Goal: Task Accomplishment & Management: Complete application form

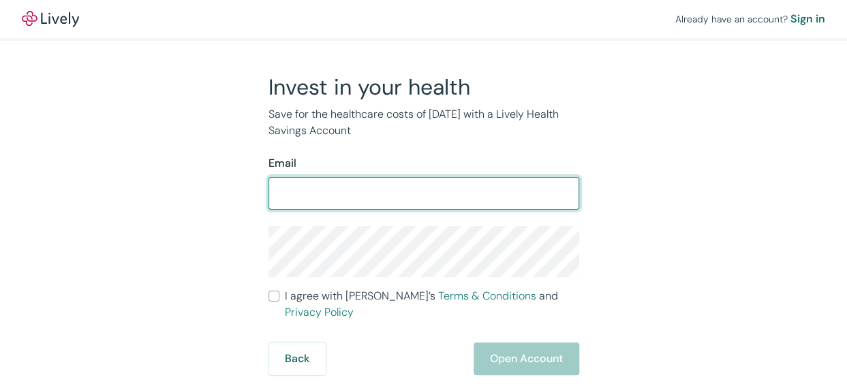
click at [497, 196] on input "Email" at bounding box center [423, 193] width 311 height 27
type input "[PERSON_NAME][EMAIL_ADDRESS][PERSON_NAME][DOMAIN_NAME]"
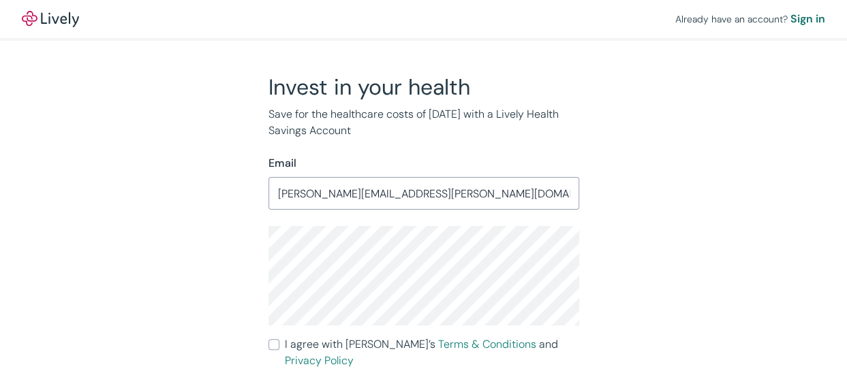
click at [198, 224] on div "Invest in your health Save for the healthcare costs of [DATE] with a Lively Hea…" at bounding box center [416, 249] width 654 height 350
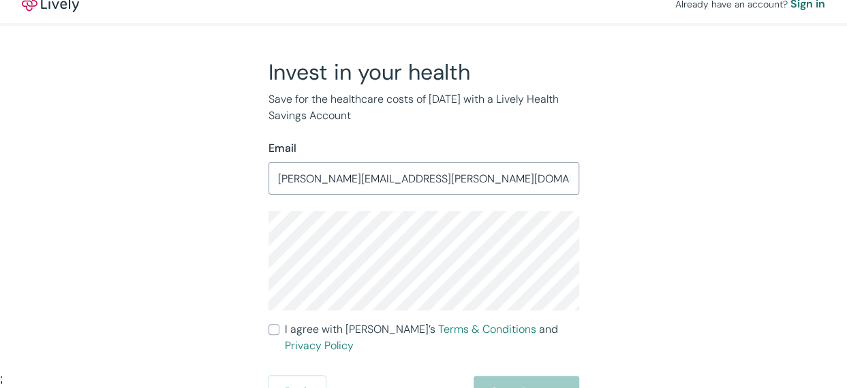
scroll to position [19, 0]
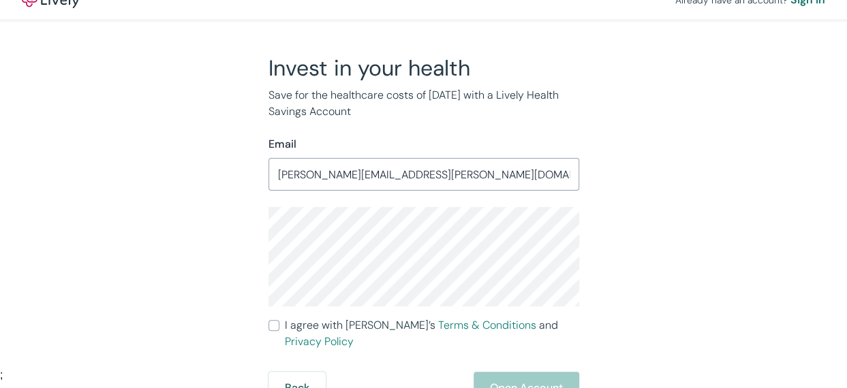
click at [272, 327] on input "I agree with Lively’s Terms & Conditions and Privacy Policy" at bounding box center [273, 325] width 11 height 11
checkbox input "true"
click at [524, 375] on div "Autofill ;" at bounding box center [423, 375] width 847 height 12
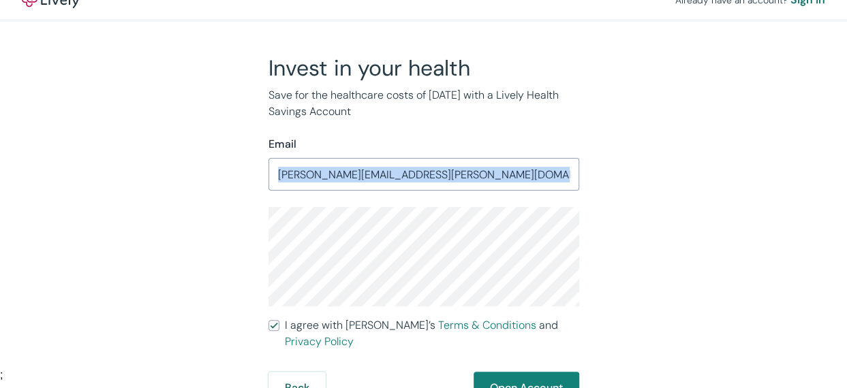
click at [424, 189] on form "Email [PERSON_NAME][EMAIL_ADDRESS][PERSON_NAME][DOMAIN_NAME] ​ I agree with [PE…" at bounding box center [423, 270] width 311 height 268
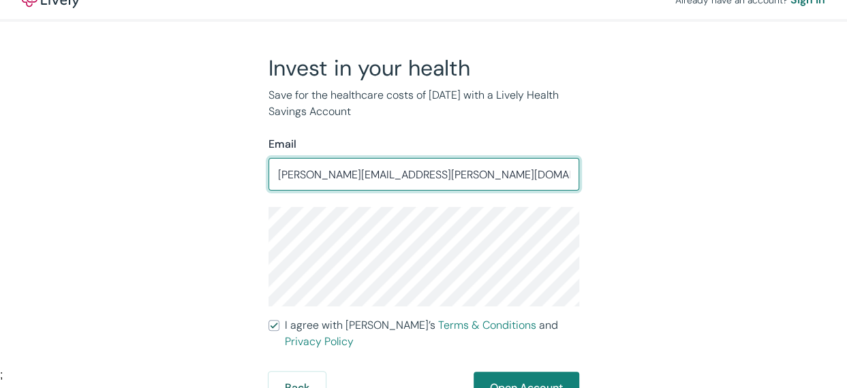
click at [432, 178] on input "[PERSON_NAME][EMAIL_ADDRESS][PERSON_NAME][DOMAIN_NAME]" at bounding box center [423, 174] width 311 height 27
type input "[PERSON_NAME][EMAIL_ADDRESS][PERSON_NAME][DOMAIN_NAME]"
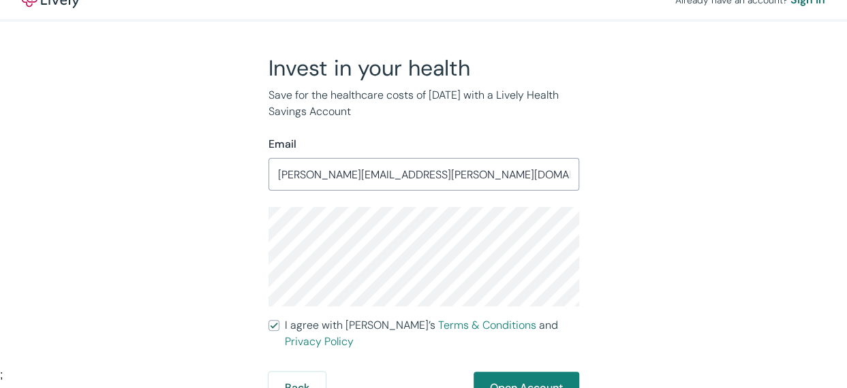
drag, startPoint x: 684, startPoint y: 131, endPoint x: 657, endPoint y: 191, distance: 66.2
click at [684, 131] on div "Invest in your health Save for the healthcare costs of [DATE] with a Lively Hea…" at bounding box center [416, 229] width 654 height 350
click at [527, 373] on div "Autofill ;" at bounding box center [423, 375] width 847 height 12
click at [594, 256] on div "Invest in your health Save for the healthcare costs of [DATE] with a Lively Hea…" at bounding box center [416, 229] width 654 height 350
drag, startPoint x: 76, startPoint y: 137, endPoint x: 93, endPoint y: 121, distance: 23.6
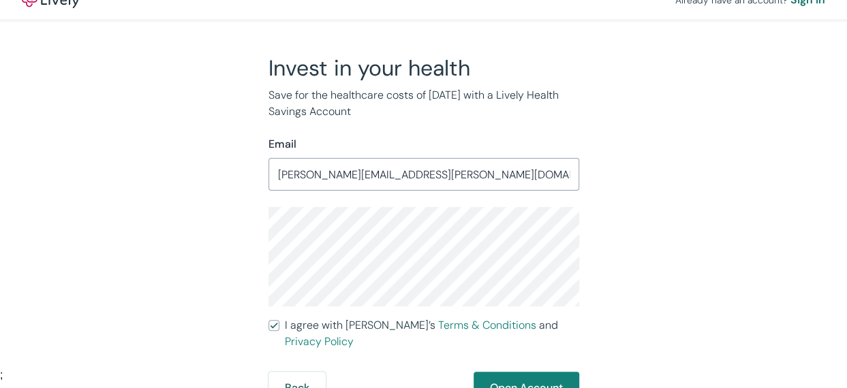
click at [79, 136] on div "Already have an account? Sign in Invest in your health Save for the healthcare …" at bounding box center [423, 193] width 847 height 424
drag, startPoint x: 661, startPoint y: 157, endPoint x: 617, endPoint y: 231, distance: 85.8
click at [661, 159] on div "Invest in your health Save for the healthcare costs of [DATE] with a Lively Hea…" at bounding box center [416, 229] width 654 height 350
click at [506, 372] on div "Autofill ;" at bounding box center [423, 375] width 847 height 12
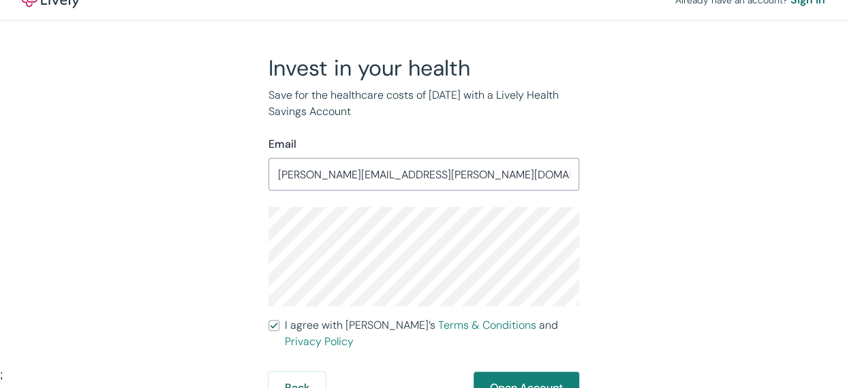
click at [506, 372] on div "Autofill ;" at bounding box center [423, 375] width 847 height 12
click at [507, 371] on div "Autofill ;" at bounding box center [423, 375] width 847 height 12
click at [508, 371] on div "Autofill ;" at bounding box center [423, 375] width 847 height 12
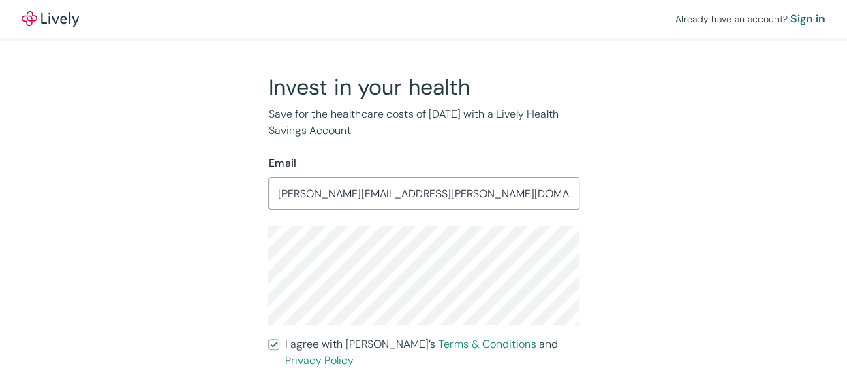
scroll to position [0, 0]
